Goal: Information Seeking & Learning: Learn about a topic

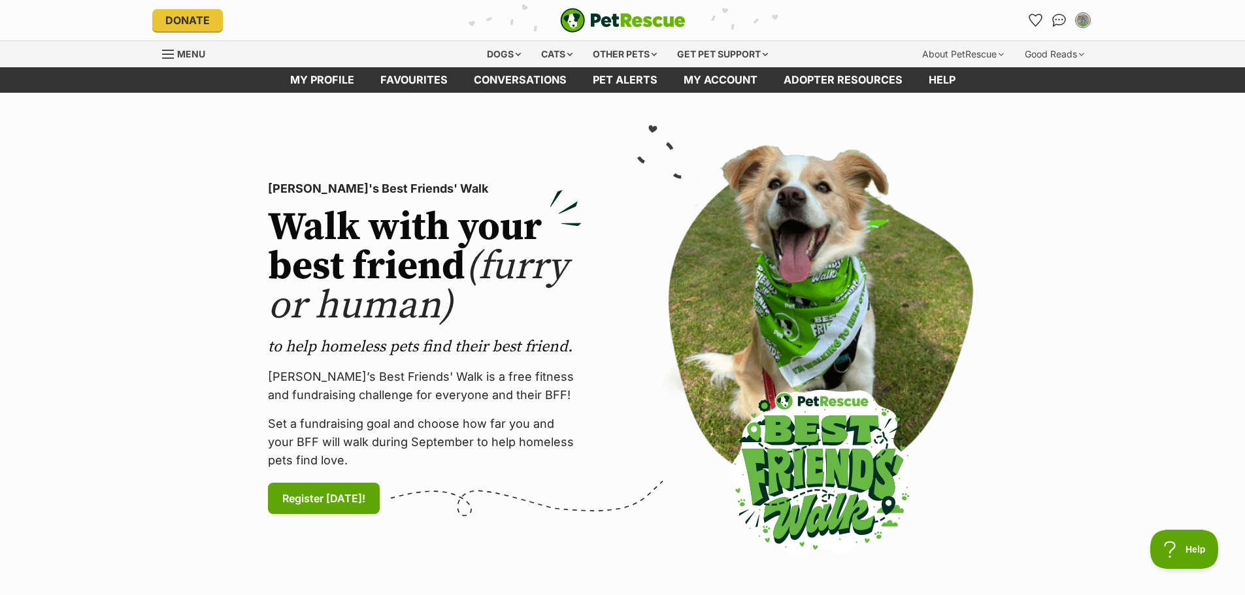
click at [1030, 124] on section "PetRescue's Best Friends' Walk Walk with your best friend (furry or human) to h…" at bounding box center [622, 348] width 1245 height 511
click at [1085, 58] on div "Good Reads" at bounding box center [1055, 54] width 78 height 26
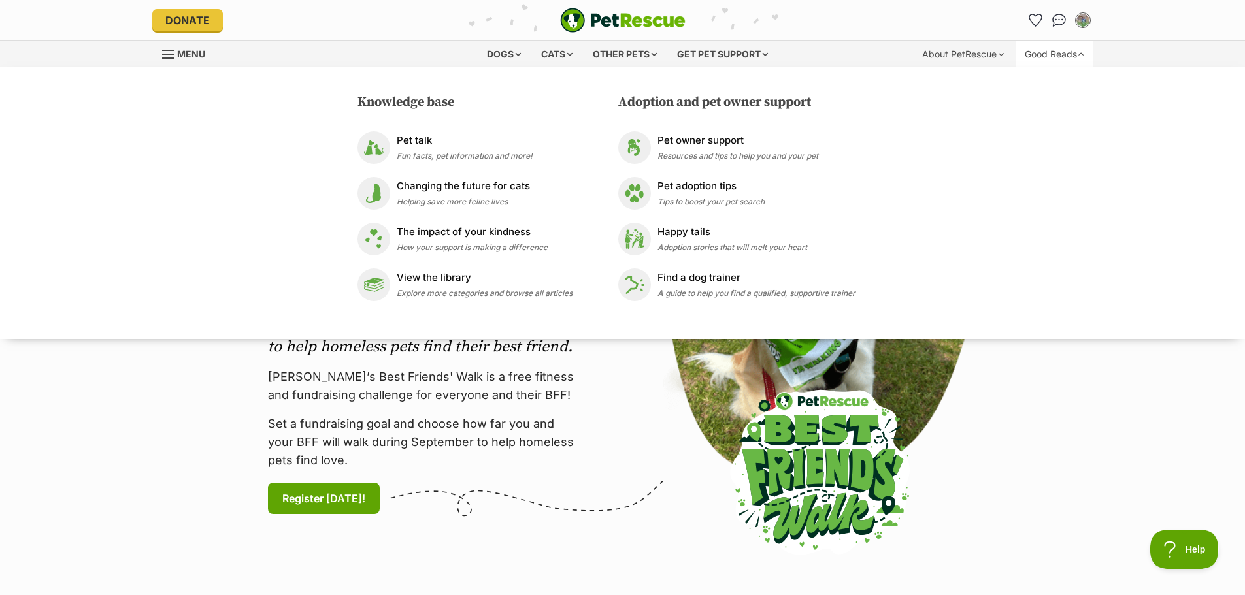
click at [1085, 56] on div "Good Reads" at bounding box center [1055, 54] width 78 height 26
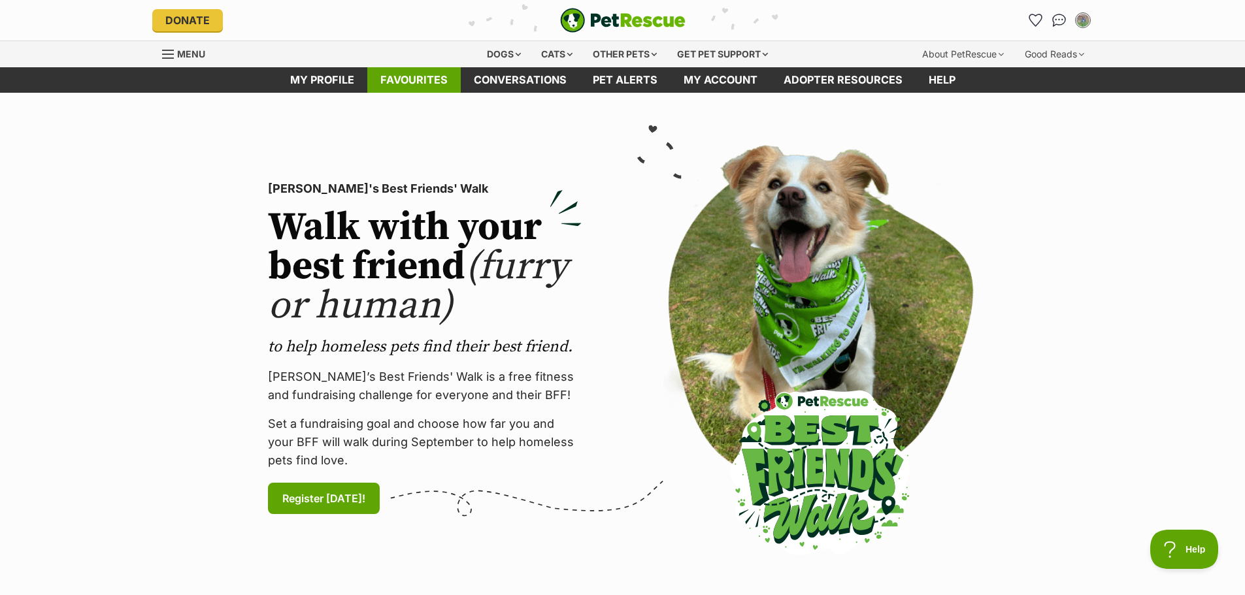
click at [386, 73] on link "Favourites" at bounding box center [413, 79] width 93 height 25
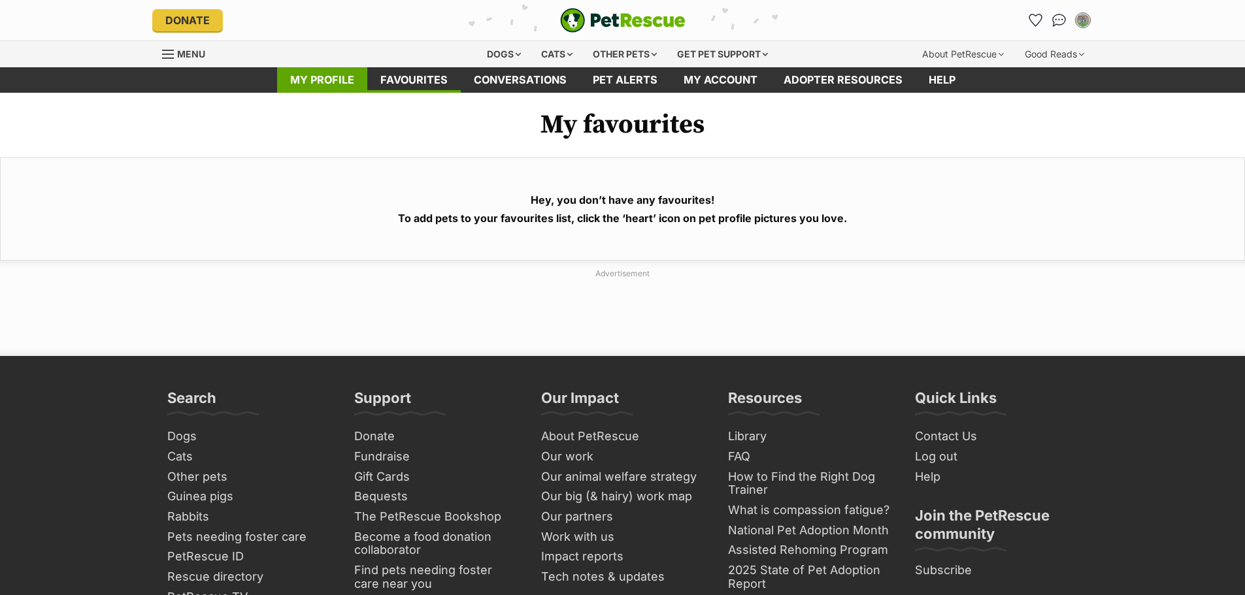
click at [305, 70] on link "My profile" at bounding box center [322, 79] width 90 height 25
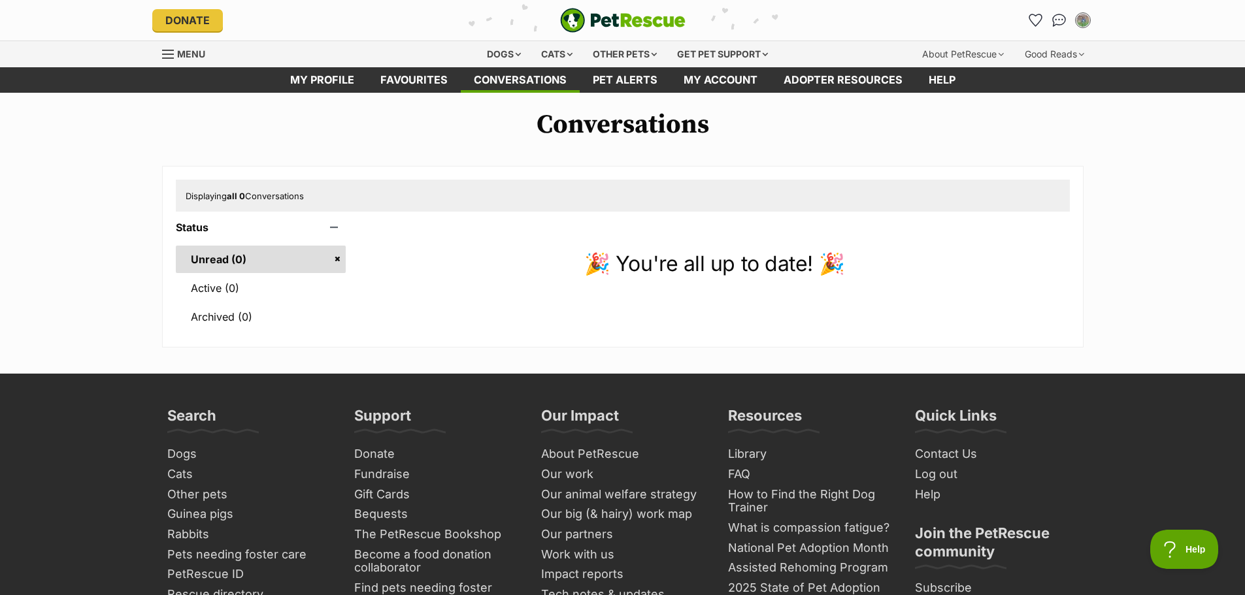
click at [633, 80] on link "Pet alerts" at bounding box center [625, 79] width 91 height 25
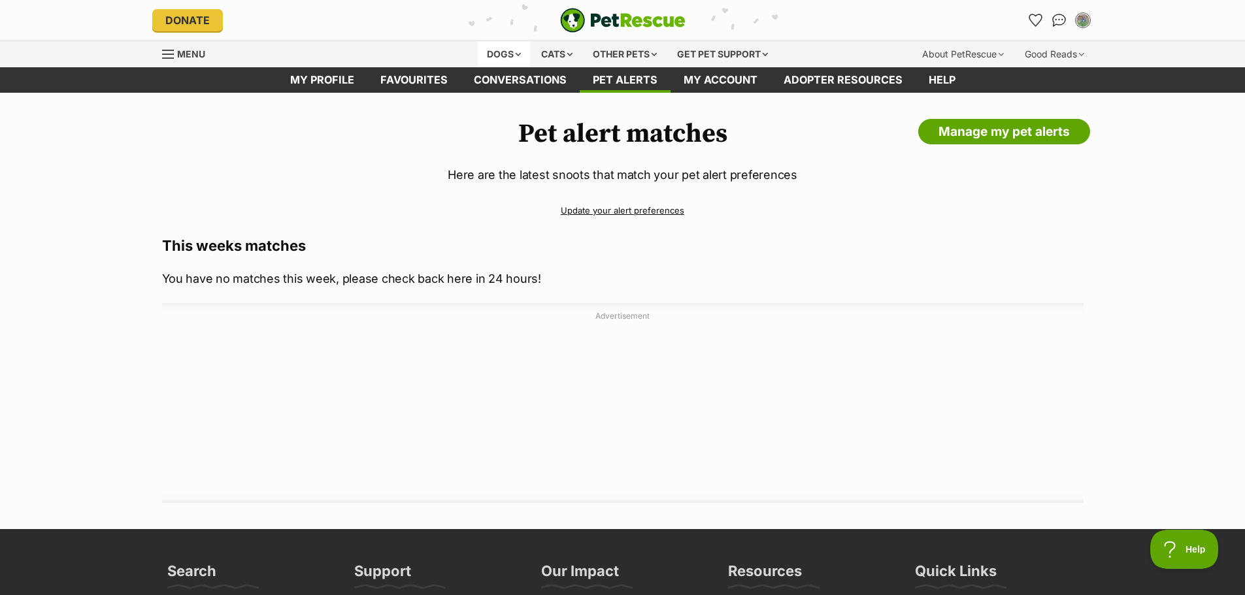
click at [513, 62] on div "Dogs" at bounding box center [504, 54] width 52 height 26
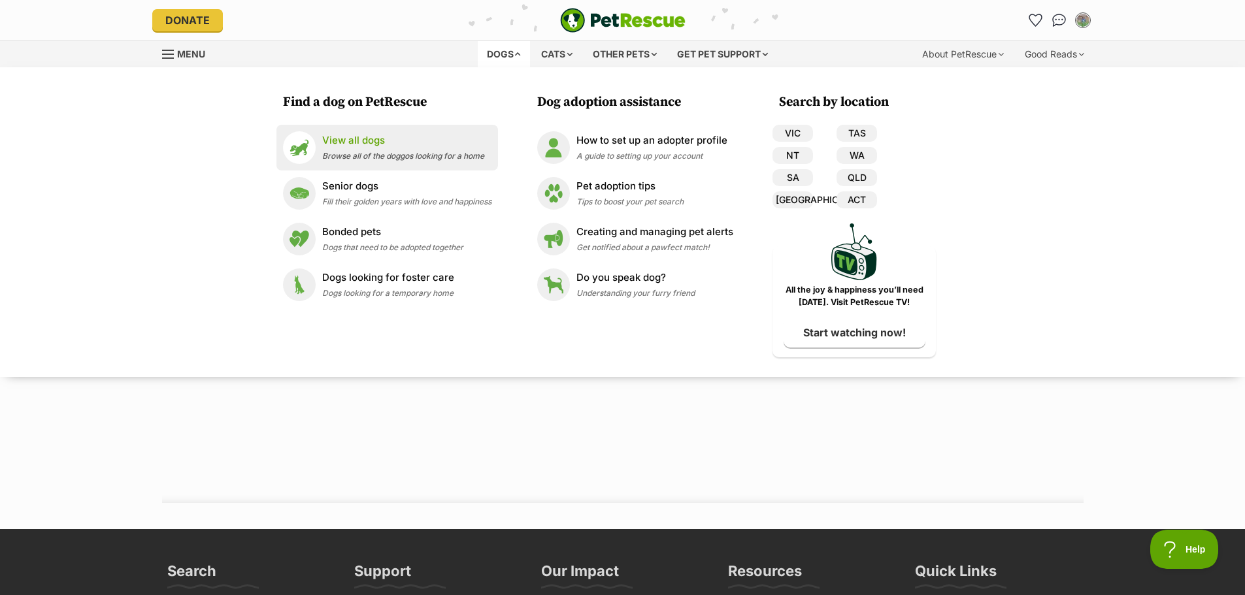
click at [341, 149] on div "View all dogs Browse all of the doggos looking for a home" at bounding box center [403, 147] width 162 height 28
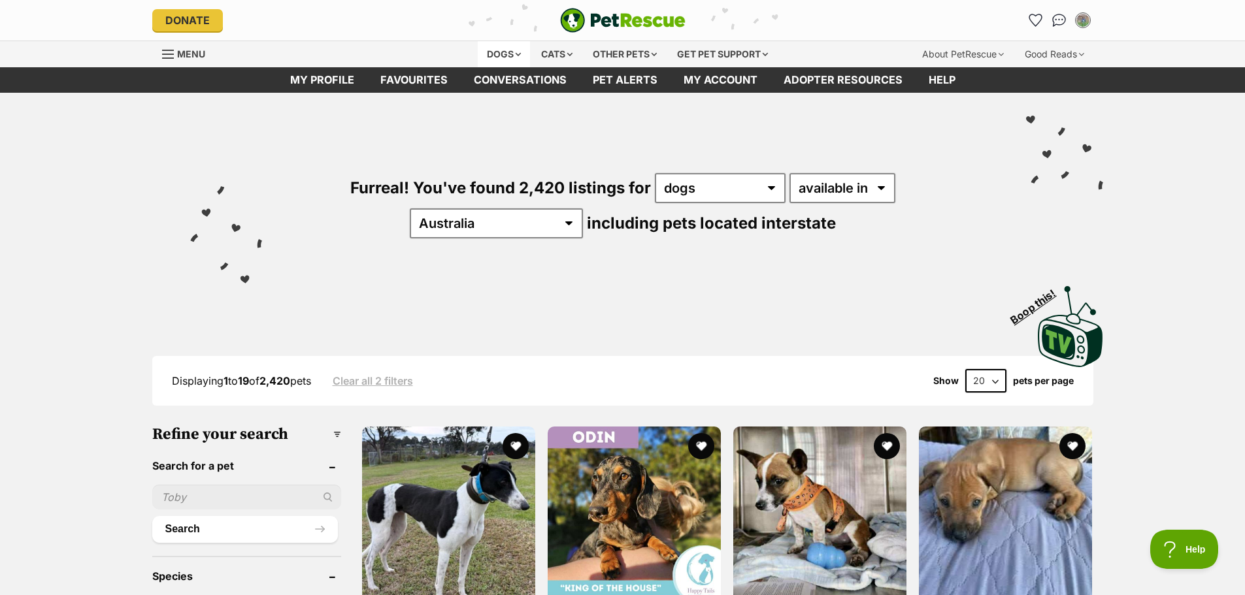
click at [508, 53] on div "Dogs" at bounding box center [504, 54] width 52 height 26
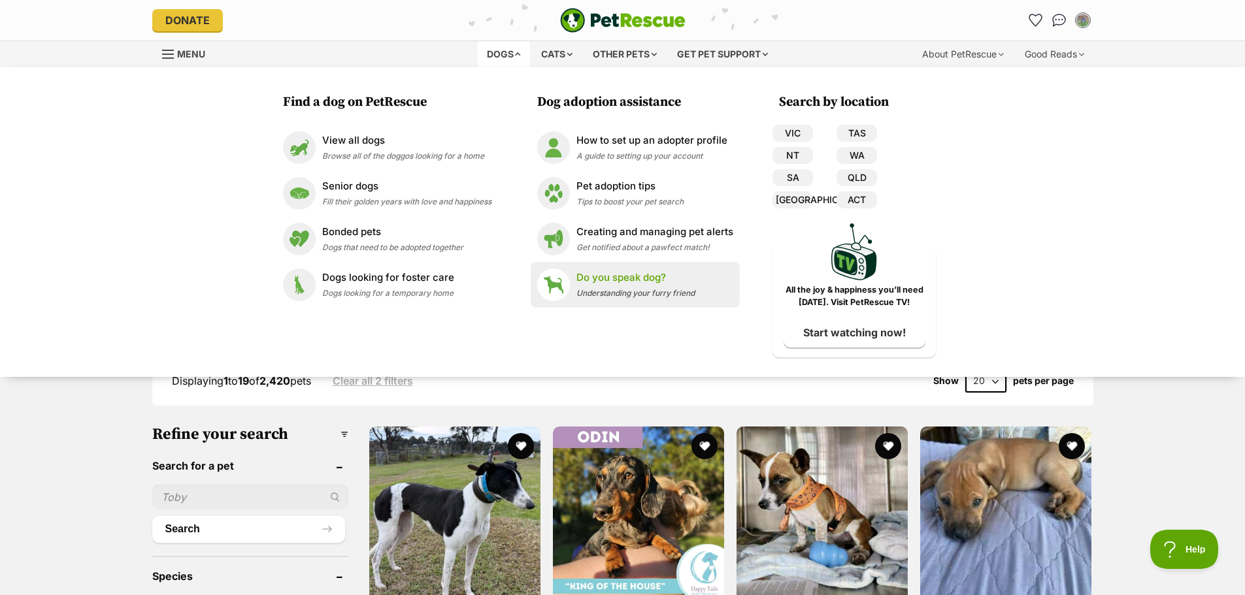
click at [599, 285] on div "Do you speak dog? Understanding your furry friend" at bounding box center [635, 285] width 118 height 28
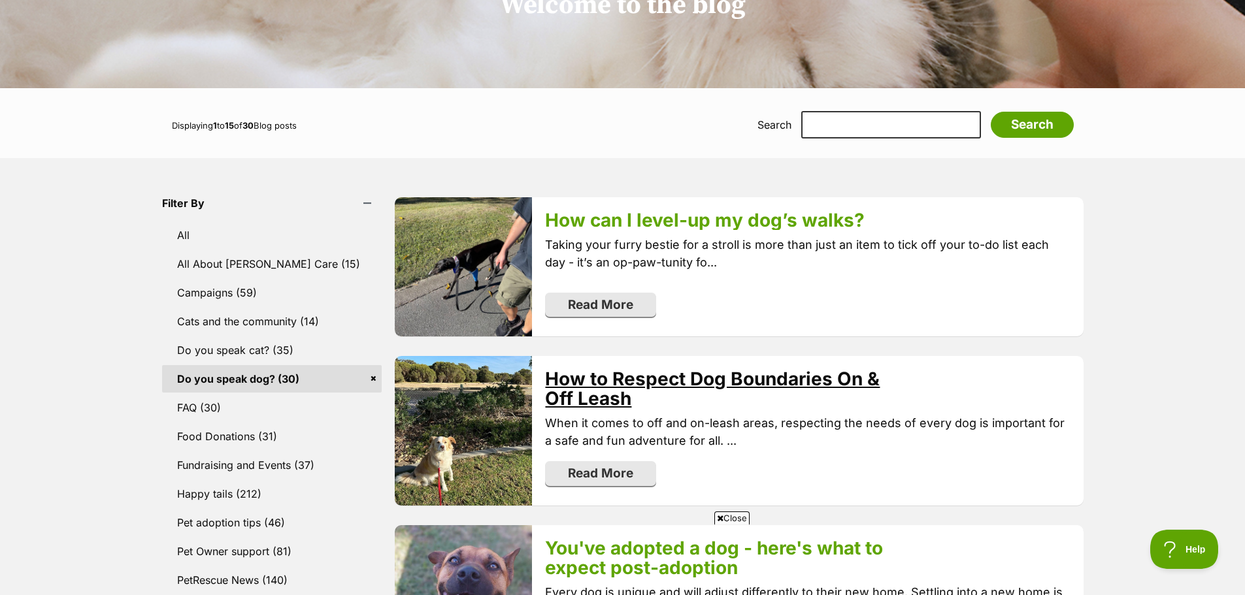
scroll to position [131, 0]
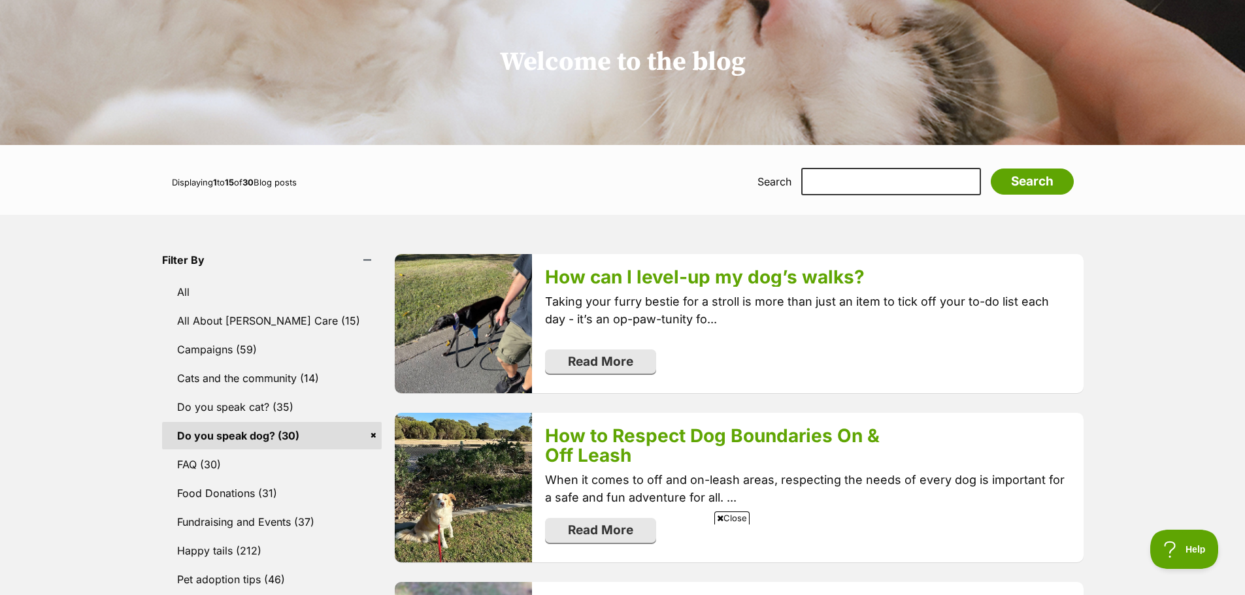
click at [729, 518] on span "Close" at bounding box center [731, 518] width 35 height 13
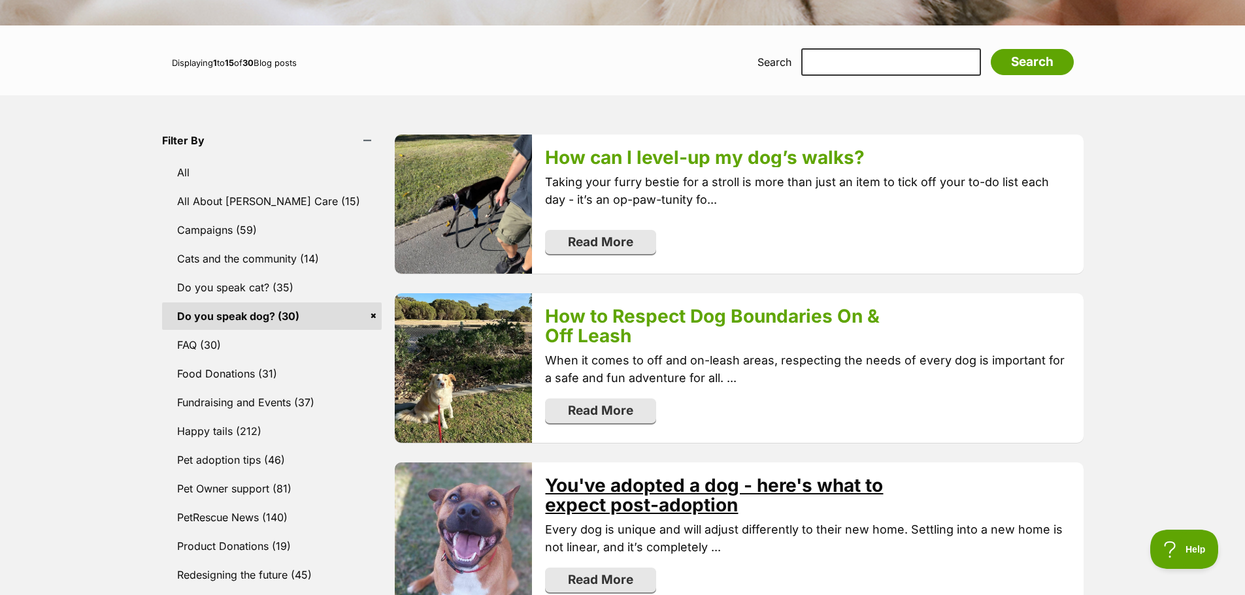
scroll to position [261, 0]
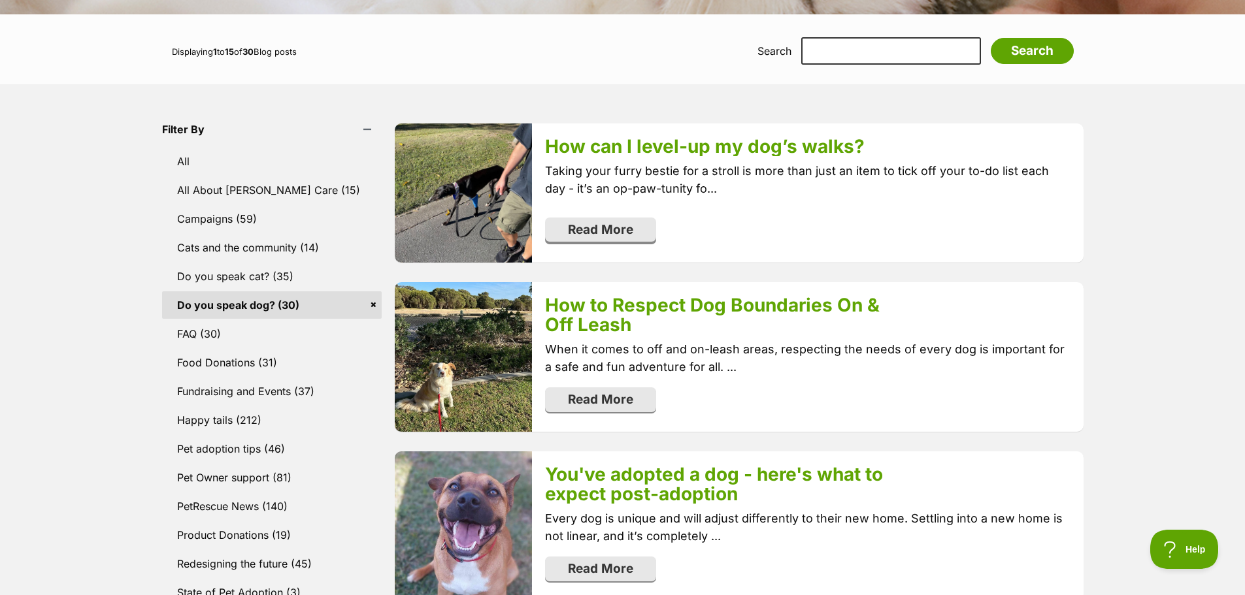
click at [588, 231] on link "Read More" at bounding box center [600, 230] width 111 height 25
